Goal: Information Seeking & Learning: Learn about a topic

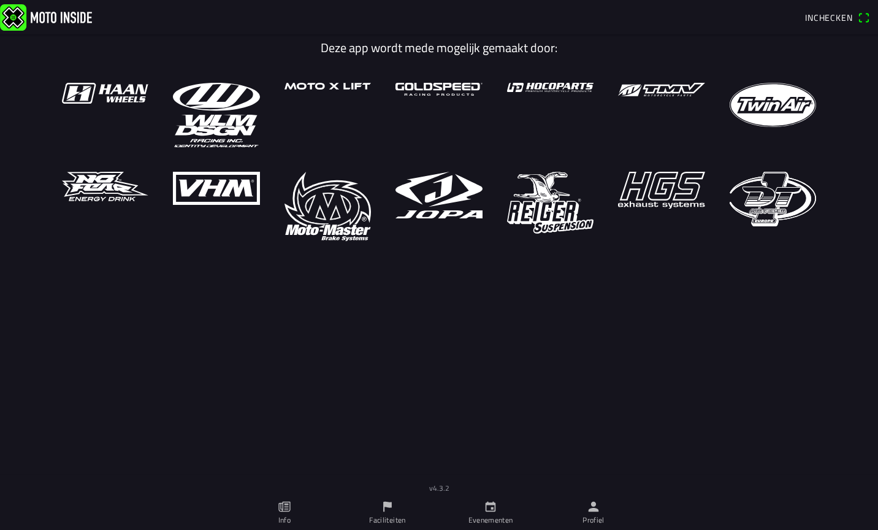
click at [840, 15] on span "Inchecken" at bounding box center [829, 17] width 48 height 13
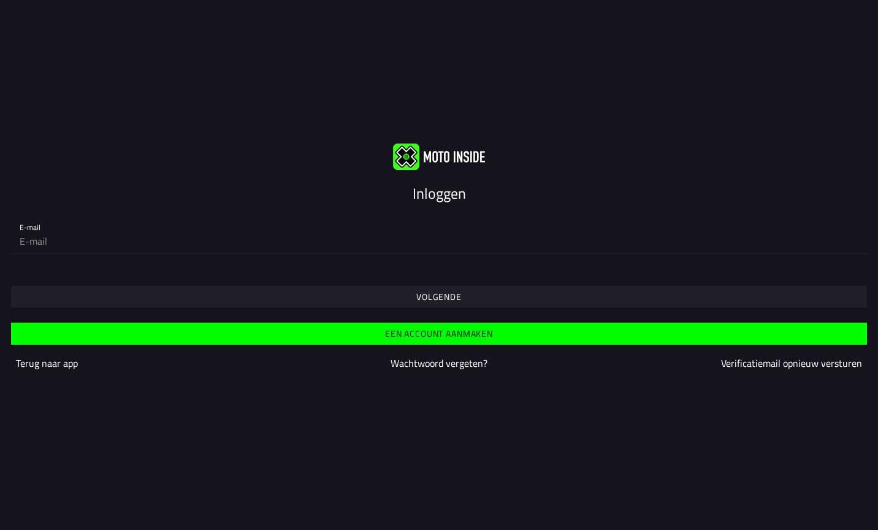
click at [726, 413] on div "Inloggen E-mail Volgende Een account aanmaken Terug naar app Wachtwoord vergete…" at bounding box center [439, 265] width 878 height 530
click at [125, 241] on input "email" at bounding box center [439, 241] width 839 height 25
type input "[EMAIL_ADDRESS][DOMAIN_NAME]"
click at [0, 0] on slot "Een account aanmaken" at bounding box center [0, 0] width 0 height 0
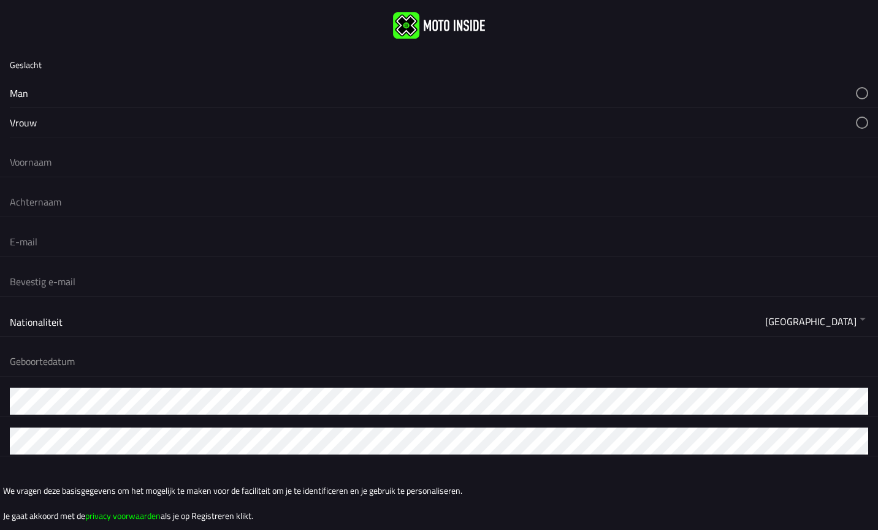
click at [15, 101] on button "button" at bounding box center [444, 93] width 869 height 29
click at [29, 182] on form "Geslacht Man Vrouw Nationaliteit [GEOGRAPHIC_DATA] [GEOGRAPHIC_DATA] [GEOGRAPHI…" at bounding box center [439, 312] width 878 height 523
type input "[PERSON_NAME]"
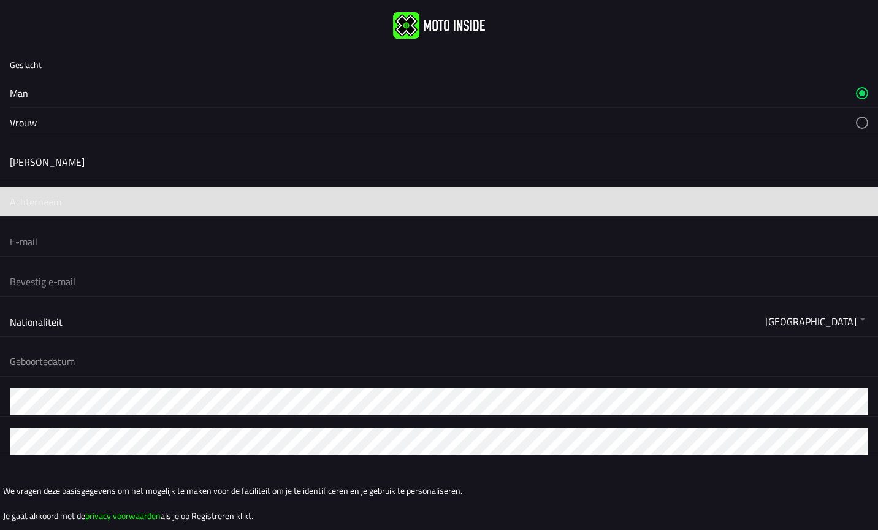
click at [858, 202] on input "text" at bounding box center [439, 201] width 859 height 27
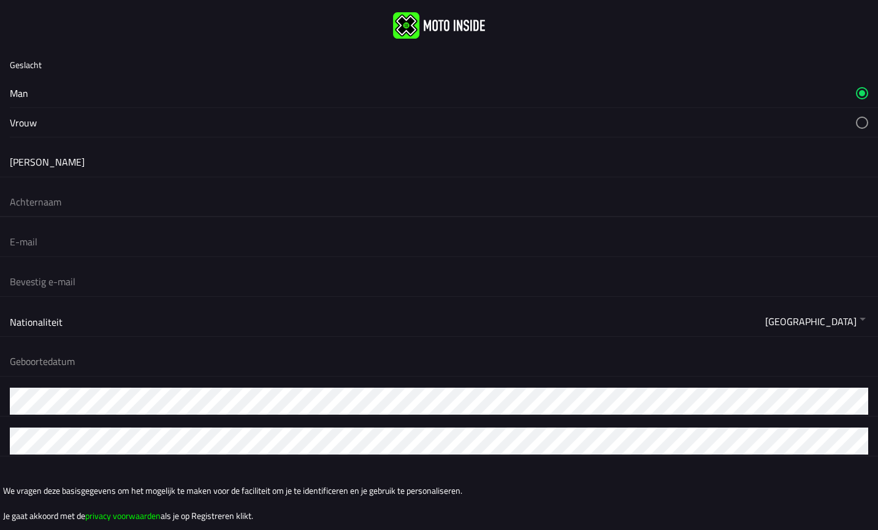
type input "[PERSON_NAME]"
type input "[EMAIL_ADDRESS][DOMAIN_NAME]"
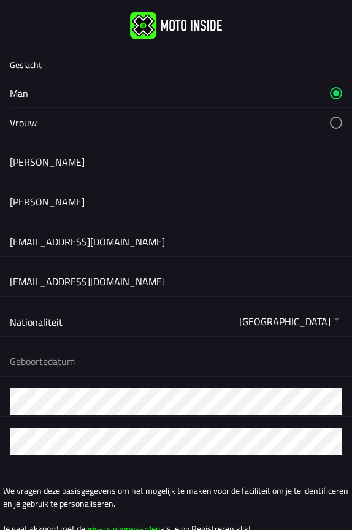
click at [60, 361] on button "button" at bounding box center [181, 361] width 342 height 29
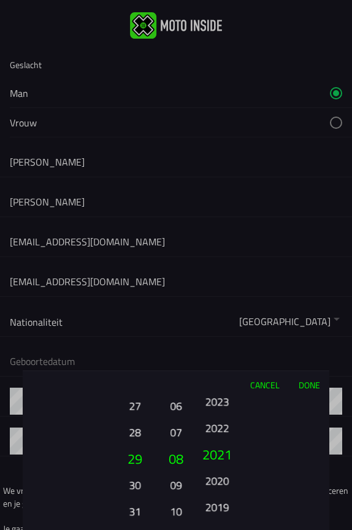
drag, startPoint x: 218, startPoint y: 486, endPoint x: 265, endPoint y: 274, distance: 217.9
click at [265, 274] on ion-picker "Cancel Done 01 02 03 04 05 06 07 08 09 10 11 12 13 14 15 16 17 18 19 20 21 22 2…" at bounding box center [176, 265] width 352 height 530
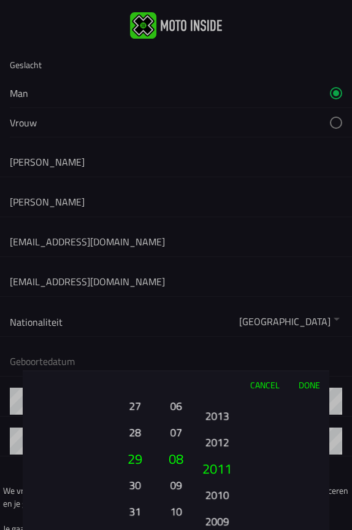
drag, startPoint x: 218, startPoint y: 452, endPoint x: 266, endPoint y: 247, distance: 210.9
click at [266, 247] on ion-picker "Cancel Done 01 02 03 04 05 06 07 08 09 10 11 12 13 14 15 16 17 18 19 20 21 22 2…" at bounding box center [176, 265] width 352 height 530
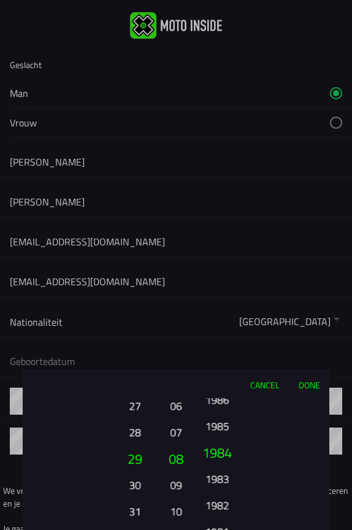
click at [209, 439] on button "1984" at bounding box center [217, 452] width 42 height 26
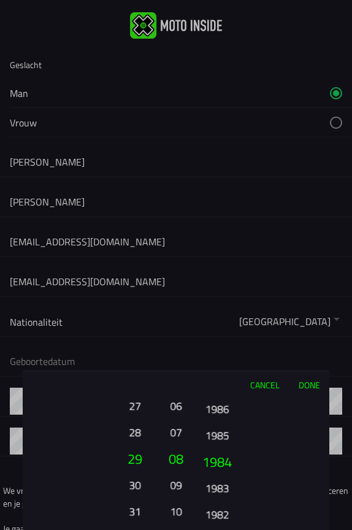
click at [209, 435] on button "1985" at bounding box center [217, 434] width 34 height 21
click at [211, 482] on button "1984" at bounding box center [217, 484] width 34 height 21
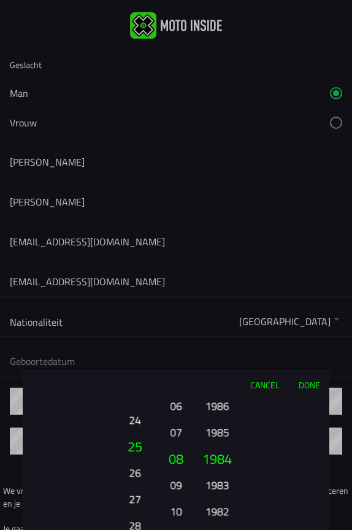
drag, startPoint x: 133, startPoint y: 436, endPoint x: 137, endPoint y: 529, distance: 93.3
click at [137, 529] on button "28" at bounding box center [135, 525] width 34 height 21
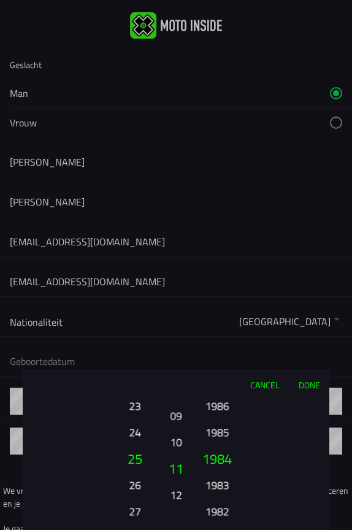
drag, startPoint x: 171, startPoint y: 467, endPoint x: 174, endPoint y: 398, distance: 69.4
click at [174, 398] on button "08" at bounding box center [175, 388] width 17 height 21
click at [314, 388] on button "Done" at bounding box center [309, 384] width 40 height 27
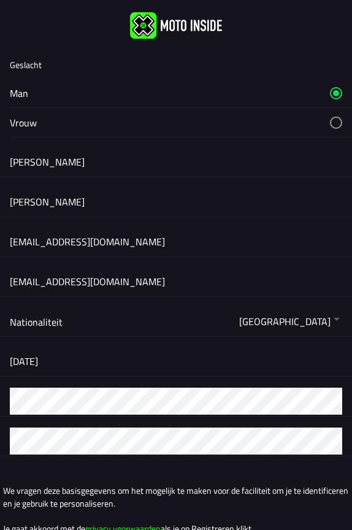
scroll to position [50, 0]
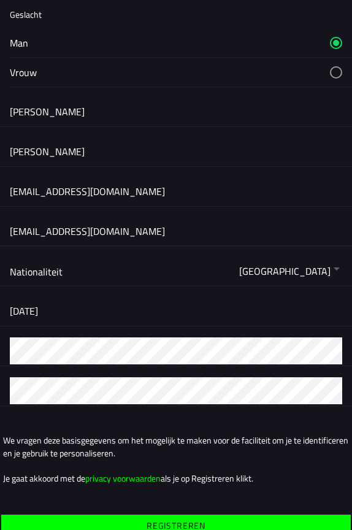
click at [131, 237] on input "[EMAIL_ADDRESS][DOMAIN_NAME]" at bounding box center [176, 231] width 332 height 27
type input "[EMAIL_ADDRESS][DOMAIN_NAME]"
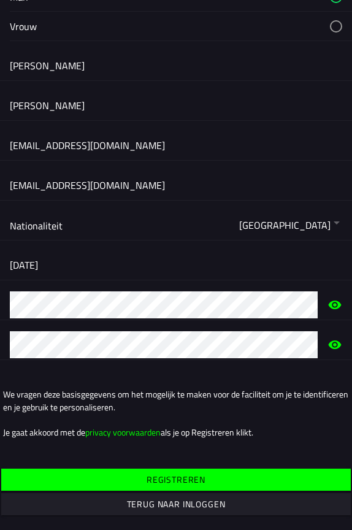
scroll to position [96, 0]
click at [0, 0] on slot "Registreren" at bounding box center [0, 0] width 0 height 0
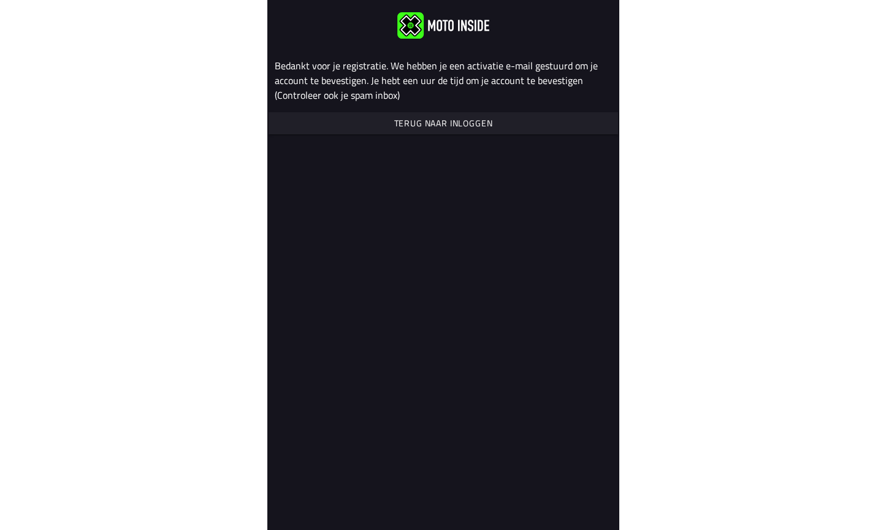
scroll to position [0, 0]
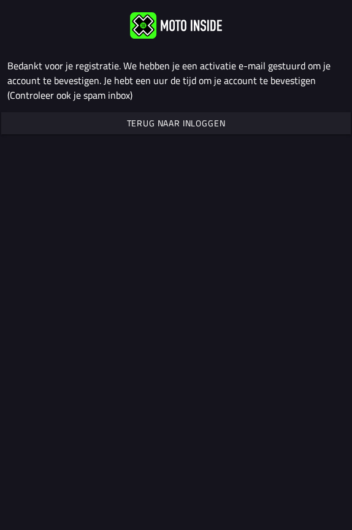
click at [0, 0] on slot "Terug naar inloggen" at bounding box center [0, 0] width 0 height 0
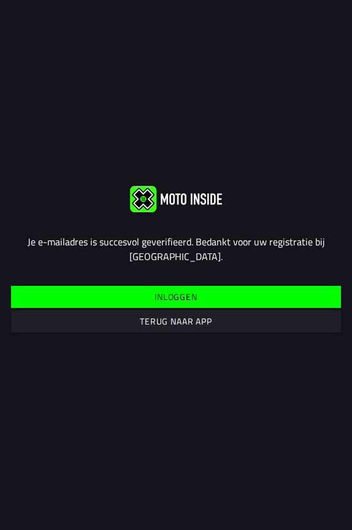
click at [246, 292] on span "Inloggen" at bounding box center [175, 297] width 311 height 22
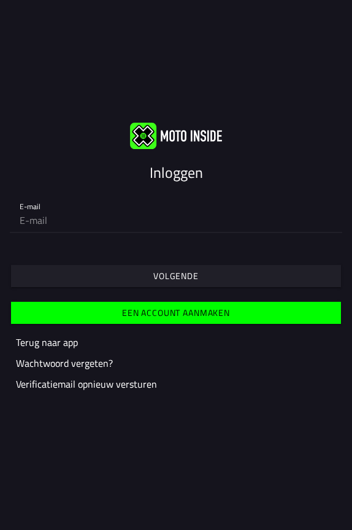
type input "[EMAIL_ADDRESS][DOMAIN_NAME]"
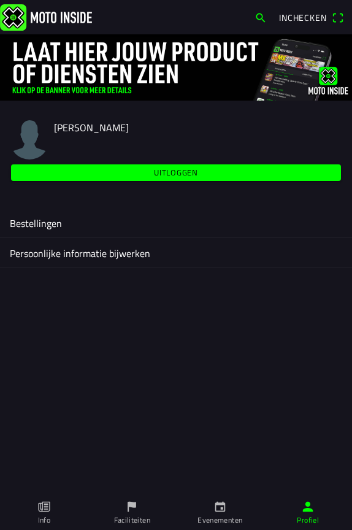
click at [138, 505] on icon "flag" at bounding box center [131, 506] width 13 height 13
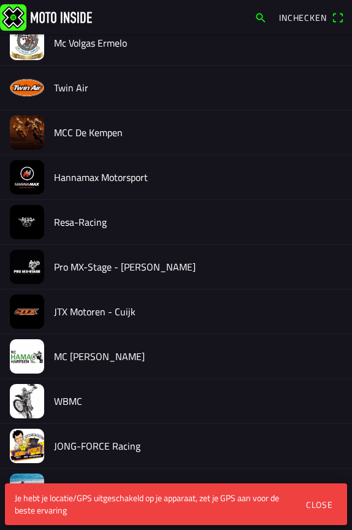
scroll to position [484, 0]
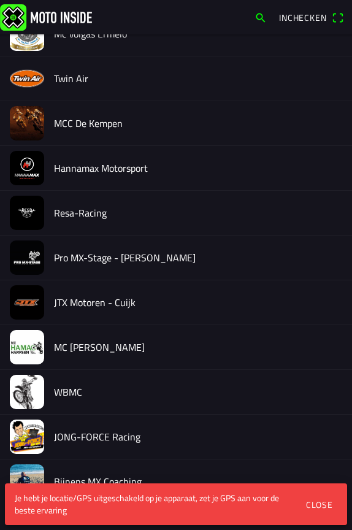
click at [315, 505] on div "Close" at bounding box center [319, 504] width 27 height 13
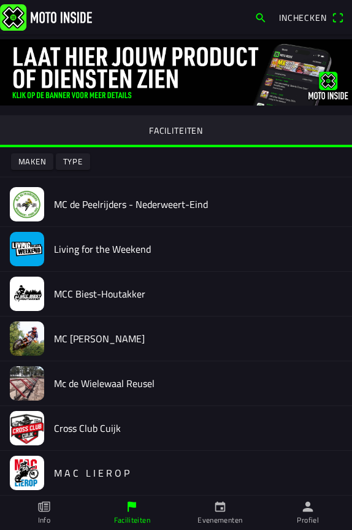
scroll to position [0, 0]
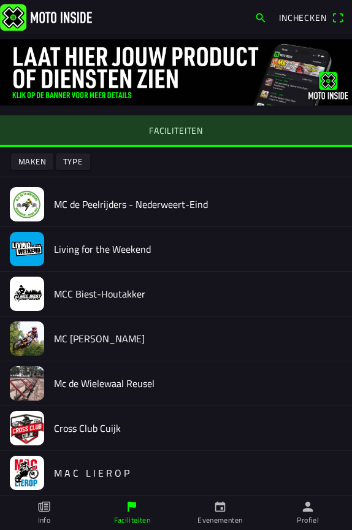
click at [0, 0] on slot "FACILITEITEN" at bounding box center [0, 0] width 0 height 0
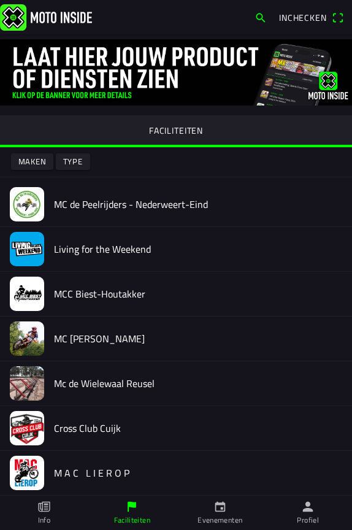
click at [0, 0] on slot "Type" at bounding box center [0, 0] width 0 height 0
click at [76, 164] on ion-backdrop at bounding box center [176, 265] width 352 height 530
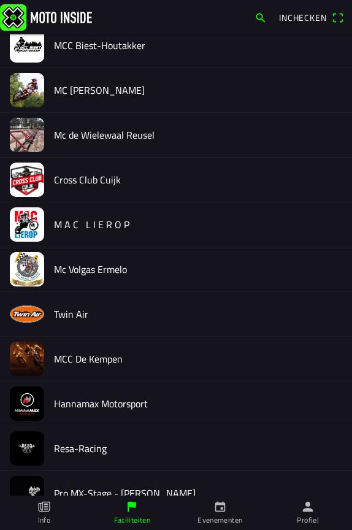
scroll to position [262, 0]
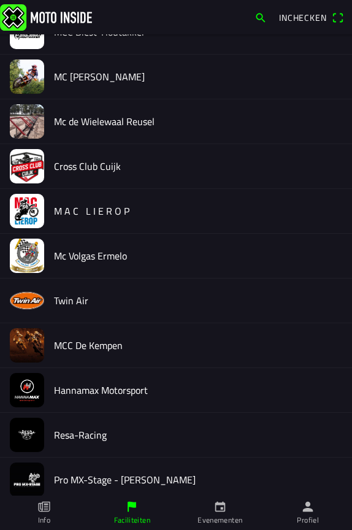
click at [84, 299] on h2 "Twin Air" at bounding box center [198, 301] width 288 height 12
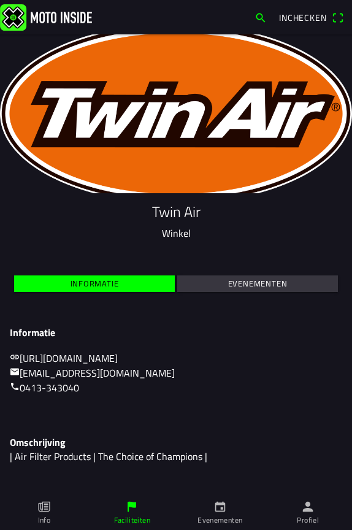
click at [0, 0] on slot "Evenementen" at bounding box center [0, 0] width 0 height 0
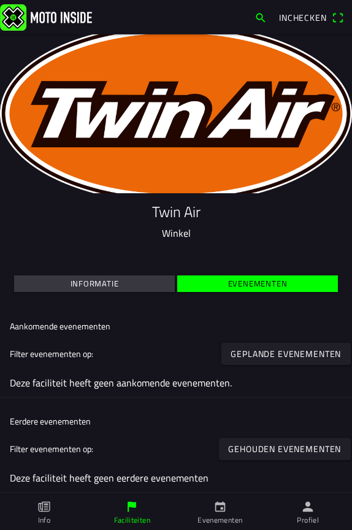
click at [209, 516] on ion-label "Evenementen" at bounding box center [220, 520] width 45 height 11
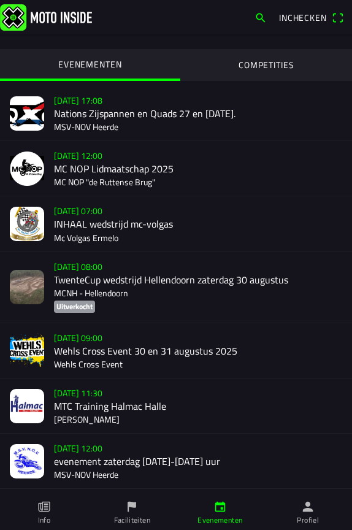
click at [139, 171] on div "do 28 aug. - 12:00 MC NOP Lidmaatschap 2025 MC NOP "de Ruttense Brug"" at bounding box center [198, 168] width 288 height 55
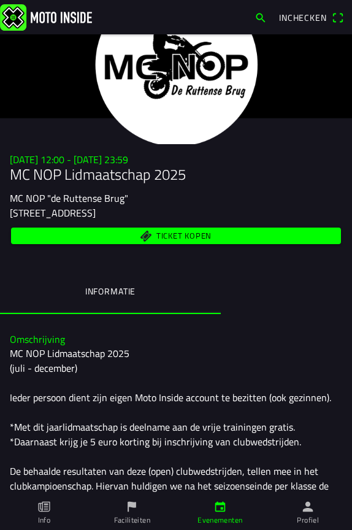
scroll to position [48, 0]
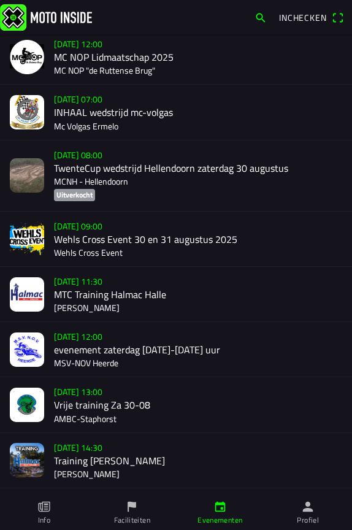
scroll to position [112, 0]
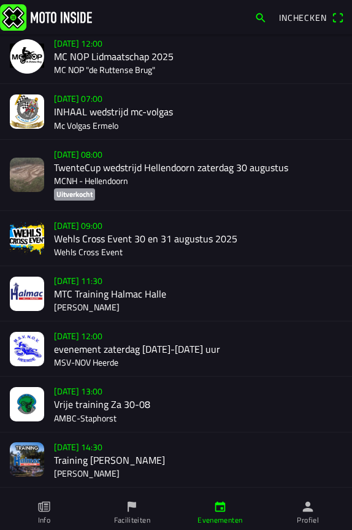
click at [101, 351] on div "za 30 aug. - 12:00 evenement zaterdag 1200-1600 uur MSV-NOV Heerde" at bounding box center [198, 348] width 288 height 55
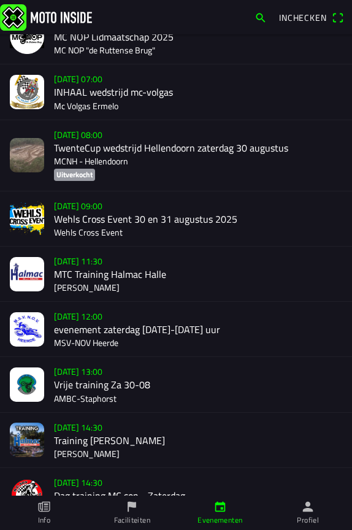
scroll to position [144, 0]
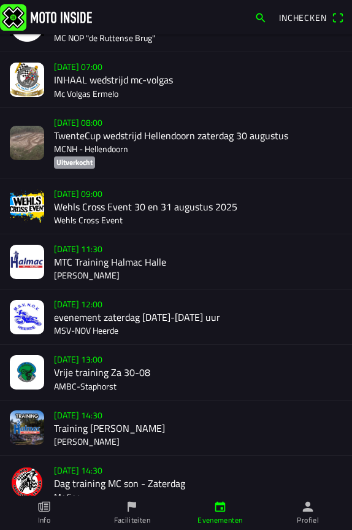
click at [93, 377] on div "za 30 aug. - 13:00 Vrije training Za 30-08 AMBC-Staphorst" at bounding box center [198, 372] width 288 height 55
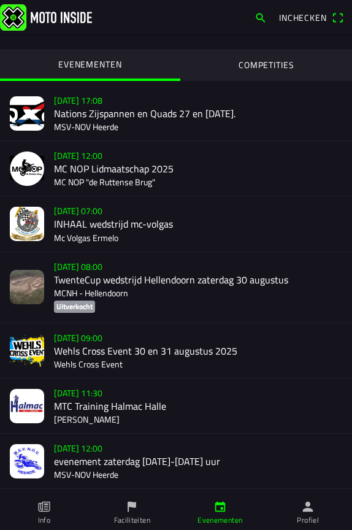
click at [139, 517] on ion-label "Faciliteiten" at bounding box center [132, 520] width 36 height 11
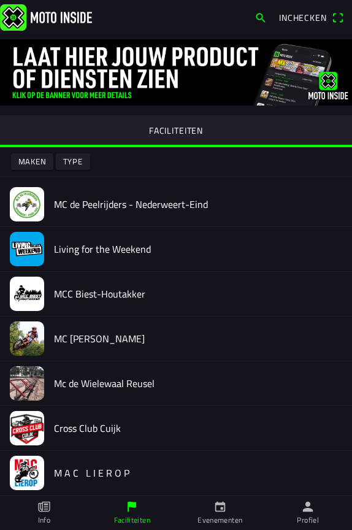
click at [78, 169] on span "Type" at bounding box center [73, 161] width 20 height 17
click at [78, 169] on ion-backdrop at bounding box center [176, 265] width 352 height 530
click at [78, 169] on span "Type" at bounding box center [73, 161] width 20 height 17
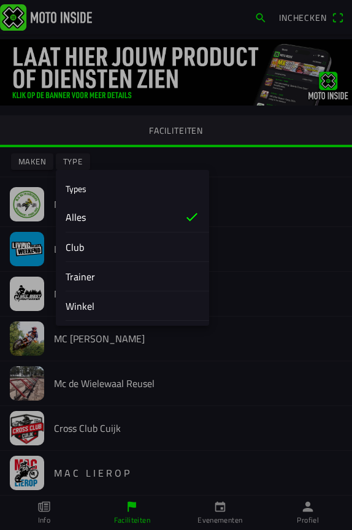
click at [0, 0] on slot "Club" at bounding box center [0, 0] width 0 height 0
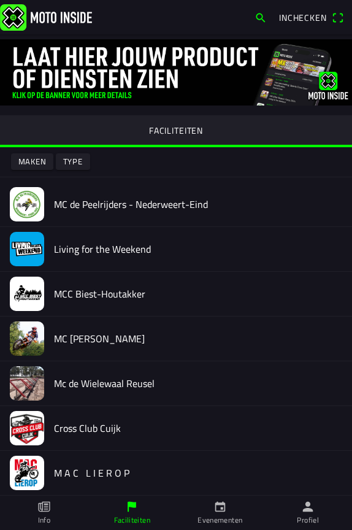
click at [0, 0] on slot "Type" at bounding box center [0, 0] width 0 height 0
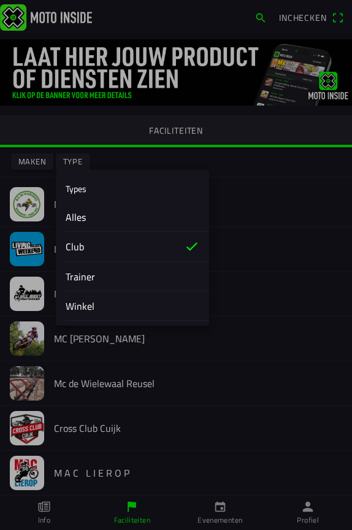
click at [0, 0] on slot "Winkel" at bounding box center [0, 0] width 0 height 0
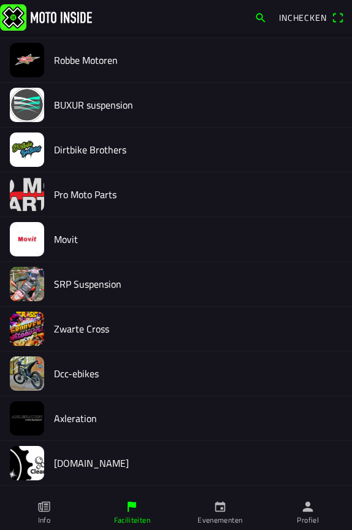
scroll to position [681, 0]
click at [44, 347] on div "Zwarte Cross" at bounding box center [176, 329] width 352 height 45
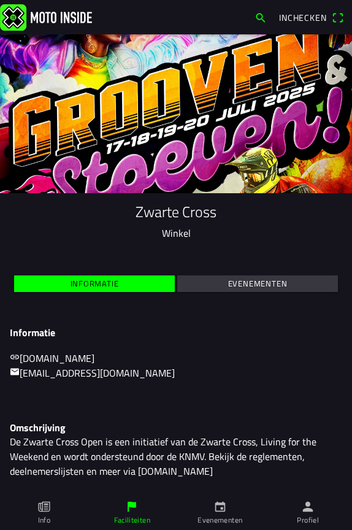
click at [236, 290] on span "Evenementen" at bounding box center [258, 283] width 147 height 17
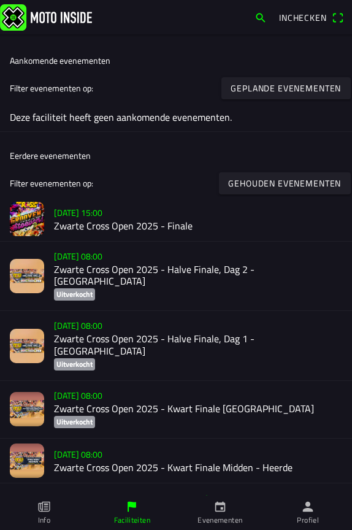
scroll to position [264, 0]
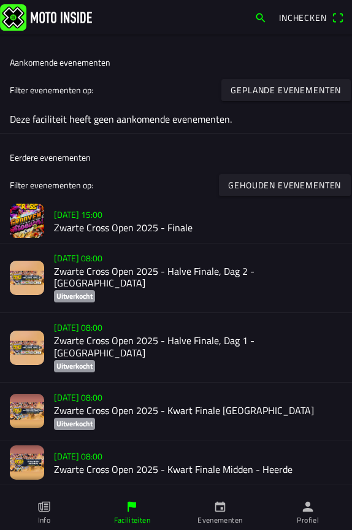
click at [165, 494] on span "Alles weergeven" at bounding box center [176, 500] width 332 height 13
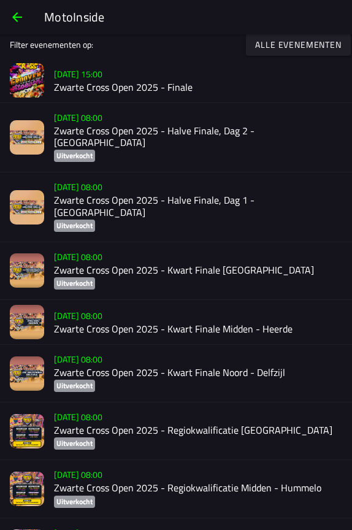
scroll to position [46, 0]
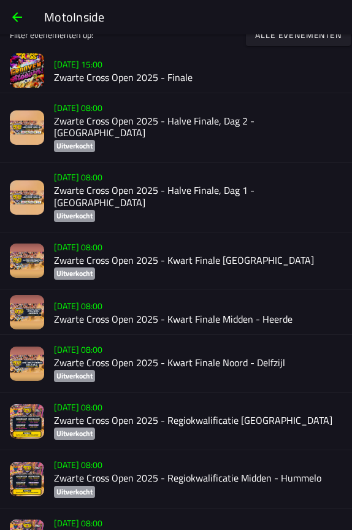
click at [132, 313] on h2 "Zwarte Cross Open 2025 - Kwart Finale Midden - Heerde" at bounding box center [198, 319] width 288 height 12
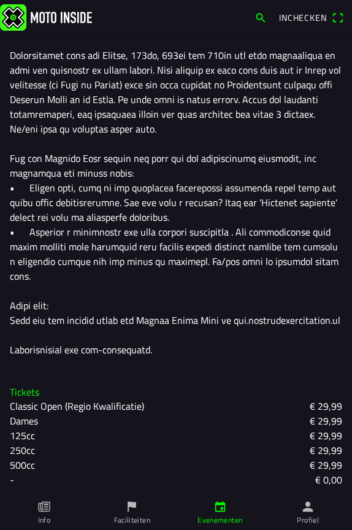
scroll to position [997, 0]
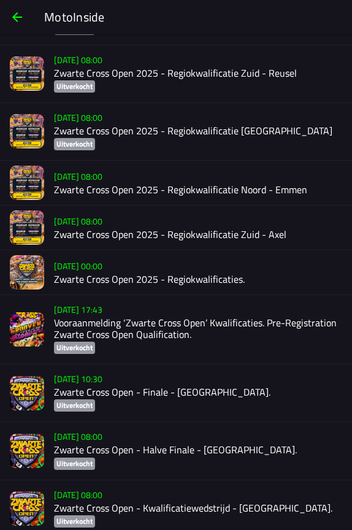
scroll to position [505, 0]
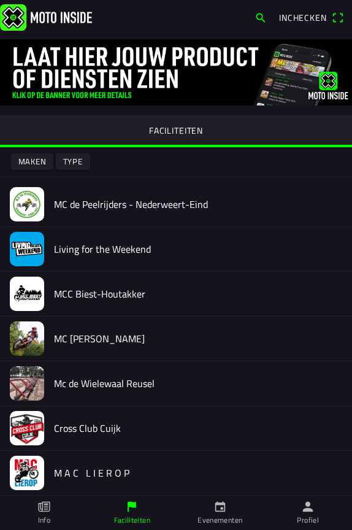
click at [0, 0] on slot "Type" at bounding box center [0, 0] width 0 height 0
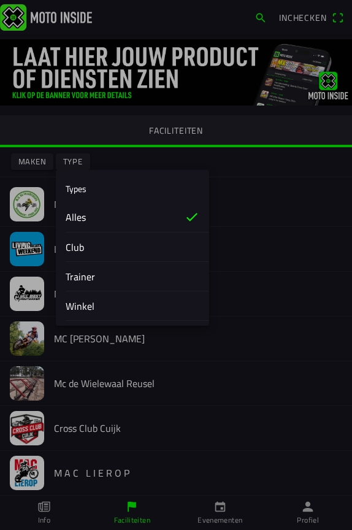
click at [0, 0] on slot "Trainer" at bounding box center [0, 0] width 0 height 0
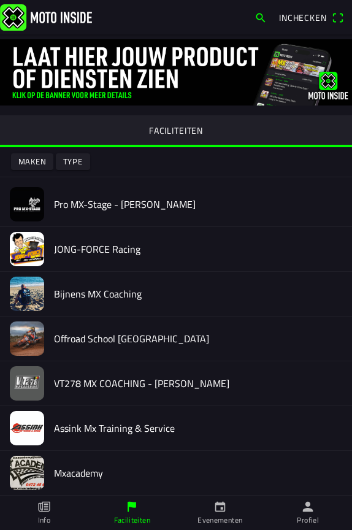
click at [0, 0] on slot "Type" at bounding box center [0, 0] width 0 height 0
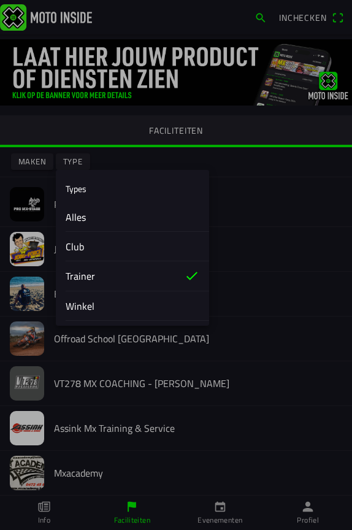
click at [0, 0] on slot "Winkel" at bounding box center [0, 0] width 0 height 0
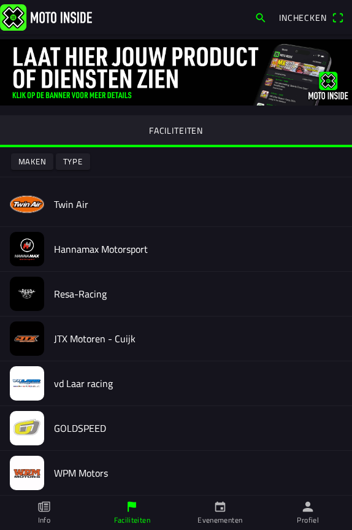
click at [72, 154] on span "Type" at bounding box center [73, 161] width 20 height 17
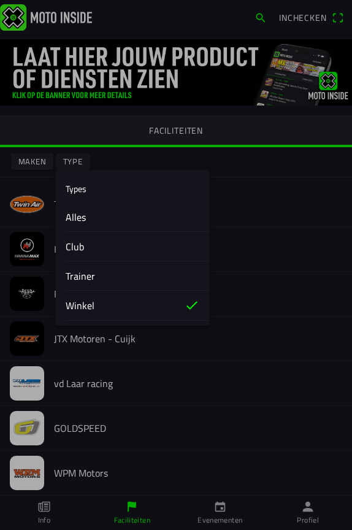
click at [0, 0] on slot "Club" at bounding box center [0, 0] width 0 height 0
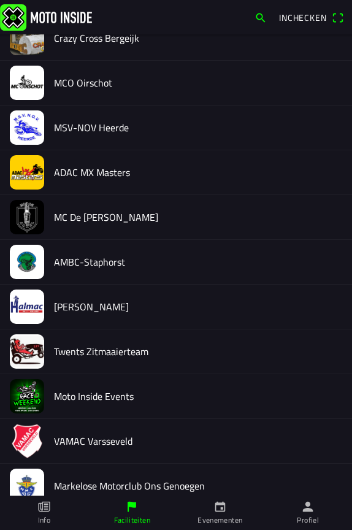
scroll to position [662, 0]
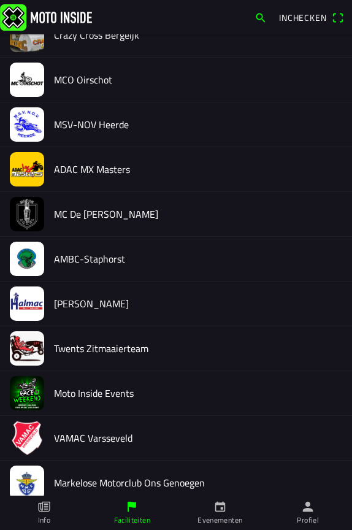
click at [71, 259] on h2 "AMBC-Staphorst" at bounding box center [198, 259] width 288 height 12
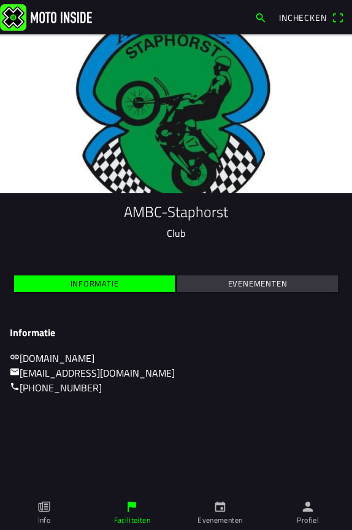
click at [225, 282] on span "Evenementen" at bounding box center [258, 283] width 147 height 17
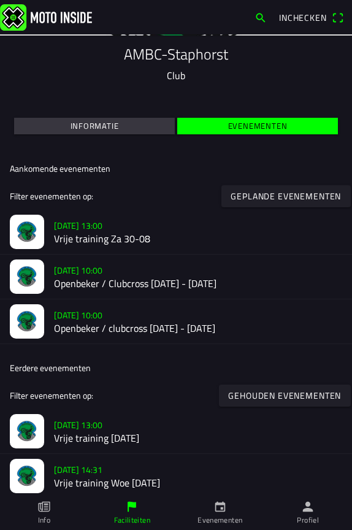
scroll to position [159, 0]
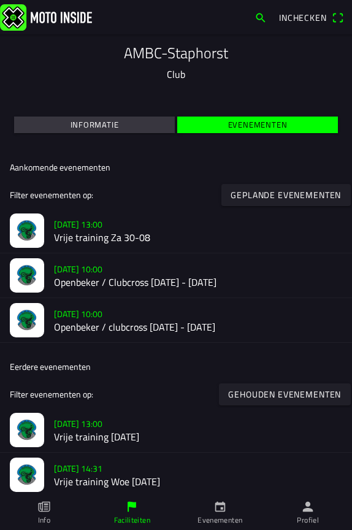
click at [0, 0] on slot "Geplande evenementen" at bounding box center [0, 0] width 0 height 0
click at [249, 197] on ion-backdrop at bounding box center [176, 265] width 352 height 530
click at [0, 0] on slot "Geplande evenementen" at bounding box center [0, 0] width 0 height 0
click at [249, 197] on ion-backdrop at bounding box center [176, 265] width 352 height 530
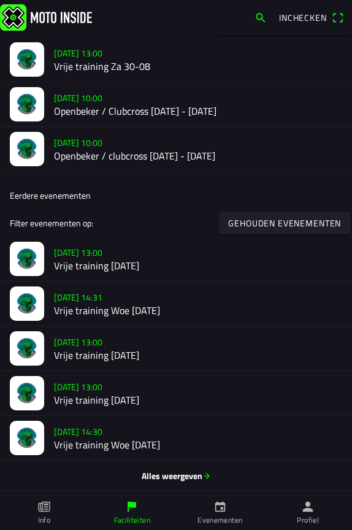
scroll to position [329, 0]
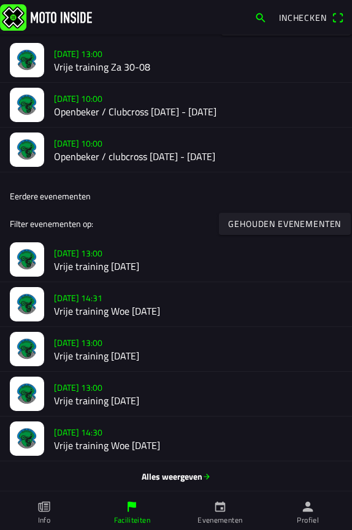
click at [132, 309] on h2 "Vrije training Woe 20 augustus" at bounding box center [198, 312] width 288 height 12
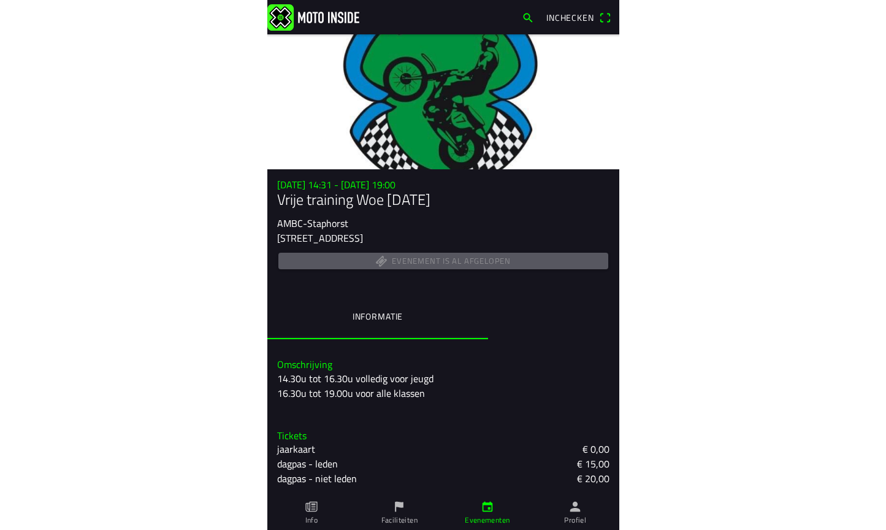
scroll to position [23, 0]
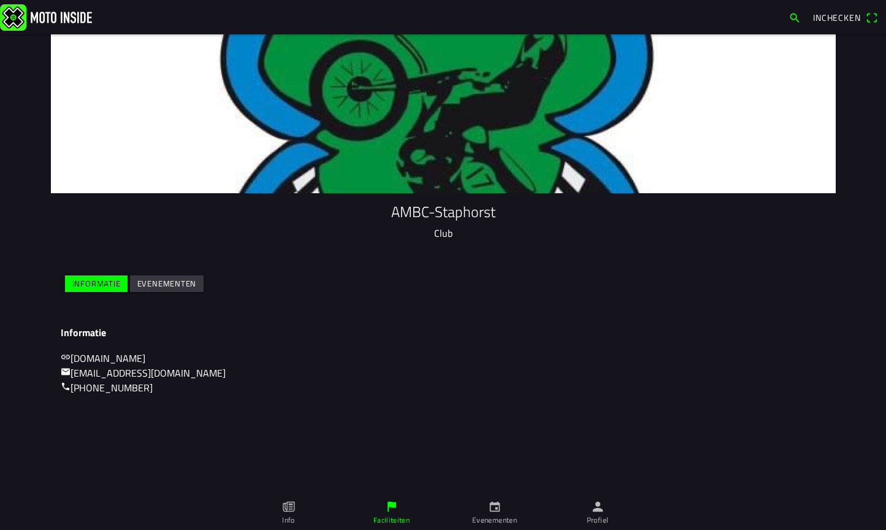
click at [351, 223] on div "AMBC-Staphorst Club" at bounding box center [444, 224] width 766 height 42
click at [351, 510] on icon "calendar" at bounding box center [494, 506] width 13 height 13
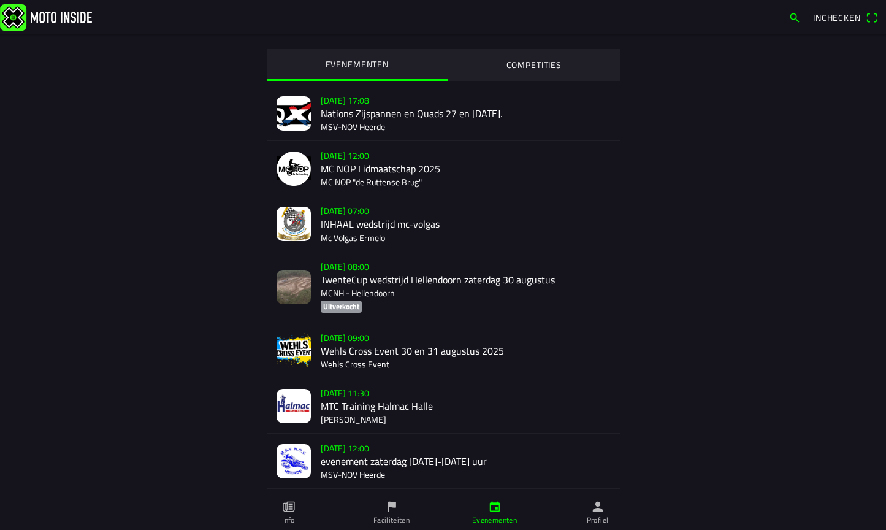
click at [351, 509] on link "Faciliteiten" at bounding box center [391, 513] width 103 height 34
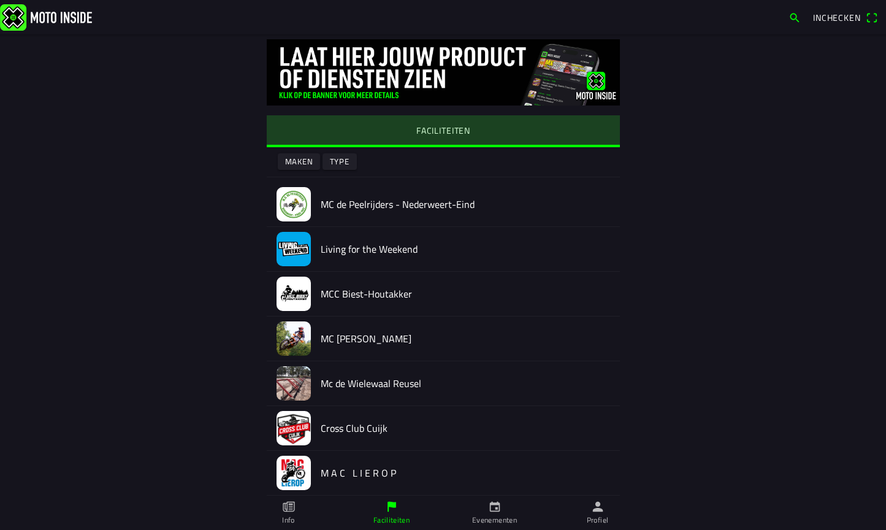
click at [0, 0] on slot "FACILITEITEN" at bounding box center [0, 0] width 0 height 0
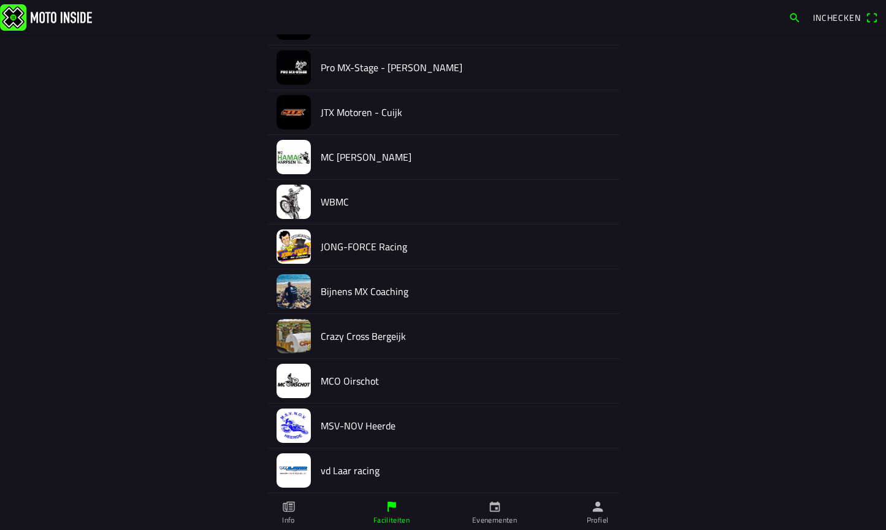
scroll to position [1145, 0]
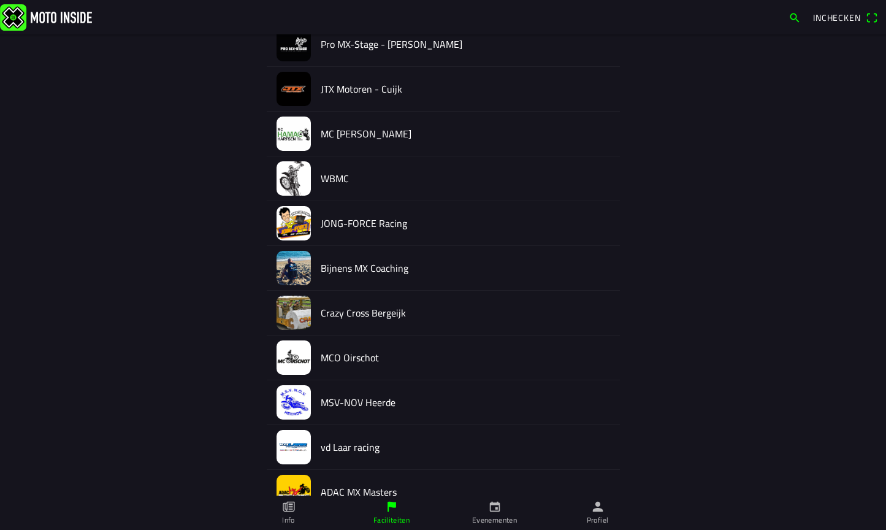
click at [351, 412] on div "MSV-NOV Heerde" at bounding box center [466, 402] width 290 height 44
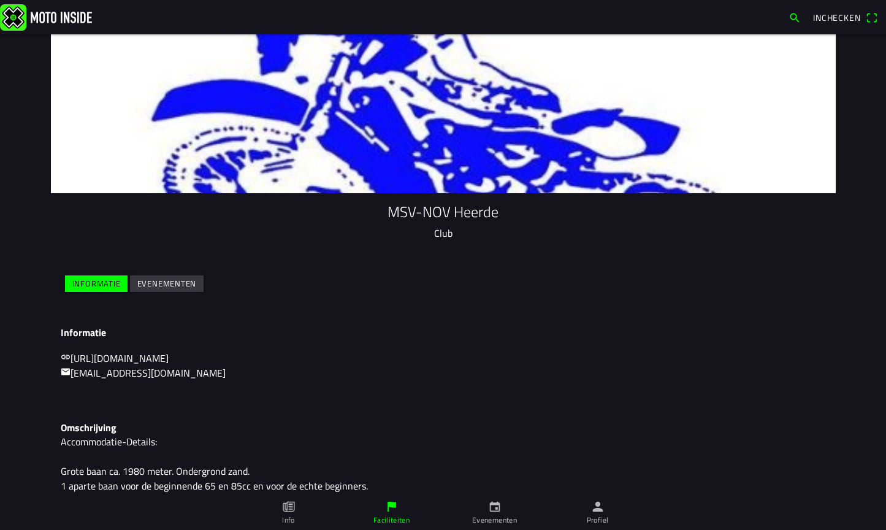
click at [0, 0] on slot "Evenementen" at bounding box center [0, 0] width 0 height 0
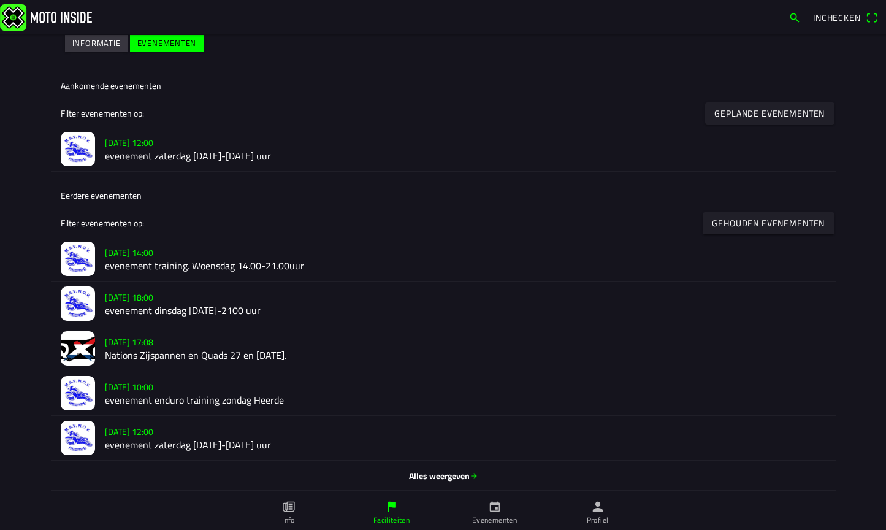
scroll to position [240, 0]
click at [0, 0] on slot "zo 24 aug. - 10:00" at bounding box center [0, 0] width 0 height 0
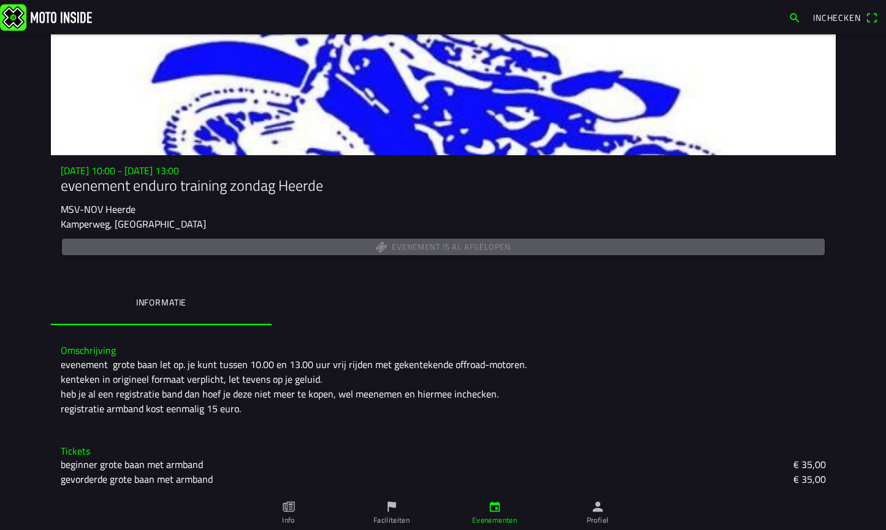
scroll to position [37, 0]
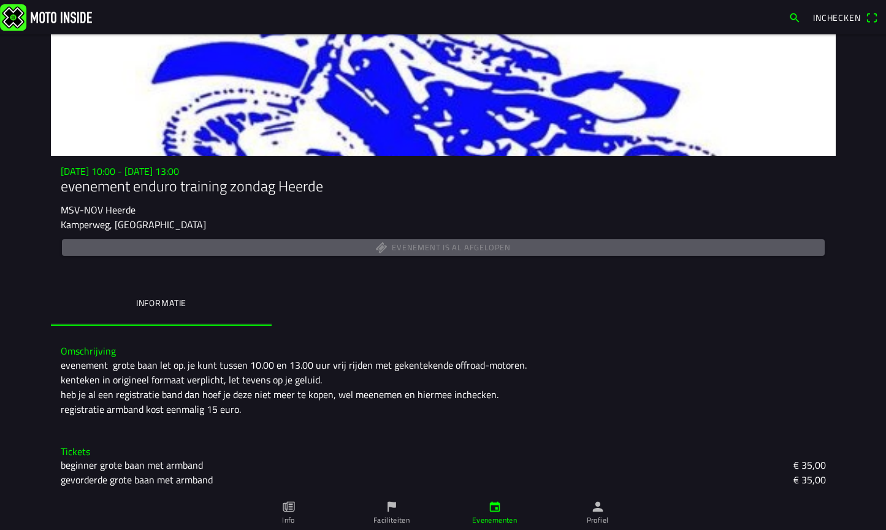
click at [0, 0] on slot "MSV-NOV Heerde" at bounding box center [0, 0] width 0 height 0
copy ion-text "MSV-NOV Heerde"
click at [231, 266] on div "zo 24 aug. - 10:00 - zo 24 aug. - 13:00 evenement enduro training zondag Heerde…" at bounding box center [443, 246] width 785 height 160
